Goal: Information Seeking & Learning: Find specific fact

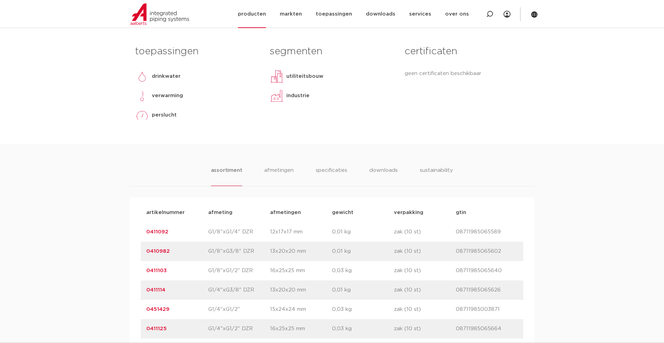
scroll to position [299, 0]
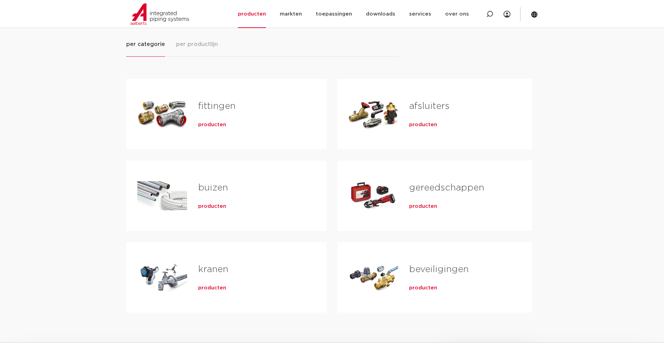
click at [212, 123] on span "producten" at bounding box center [212, 124] width 28 height 7
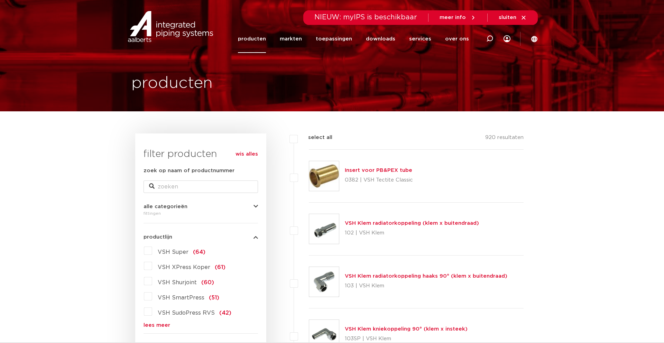
click at [152, 250] on label "VSH Super (64)" at bounding box center [178, 250] width 53 height 11
click at [0, 0] on input "VSH Super (64)" at bounding box center [0, 0] width 0 height 0
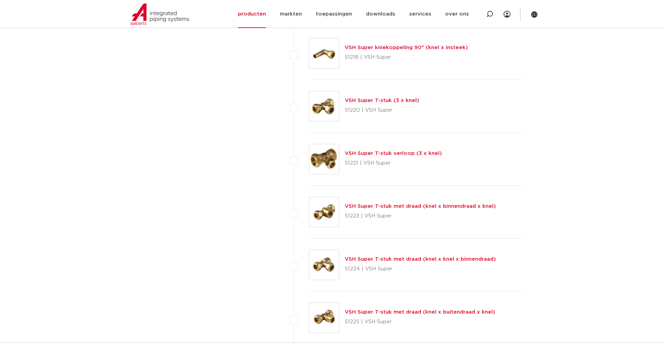
scroll to position [917, 0]
click at [358, 257] on link "VSH Super T-stuk met draad (knel x knel x binnendraad)" at bounding box center [420, 258] width 151 height 5
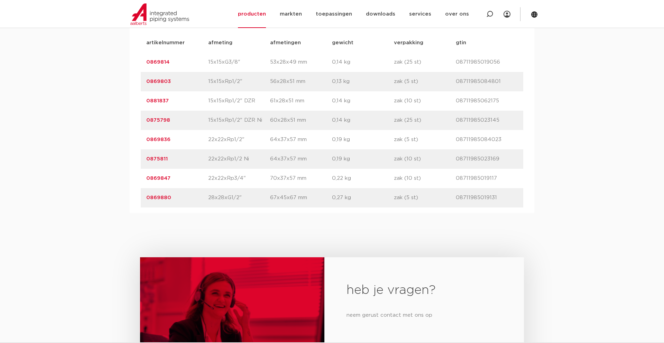
scroll to position [477, 0]
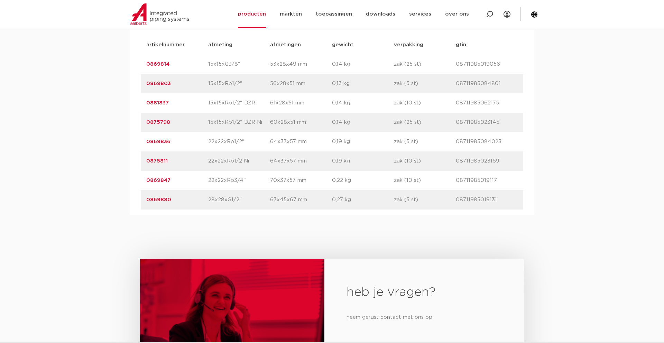
drag, startPoint x: 175, startPoint y: 197, endPoint x: 137, endPoint y: 198, distance: 37.7
click at [137, 198] on div "artikelnummer afmeting afmetingen gewicht verpakking gtin artikelnummer 0869814…" at bounding box center [332, 122] width 404 height 185
copy link "0869880"
